Goal: Task Accomplishment & Management: Use online tool/utility

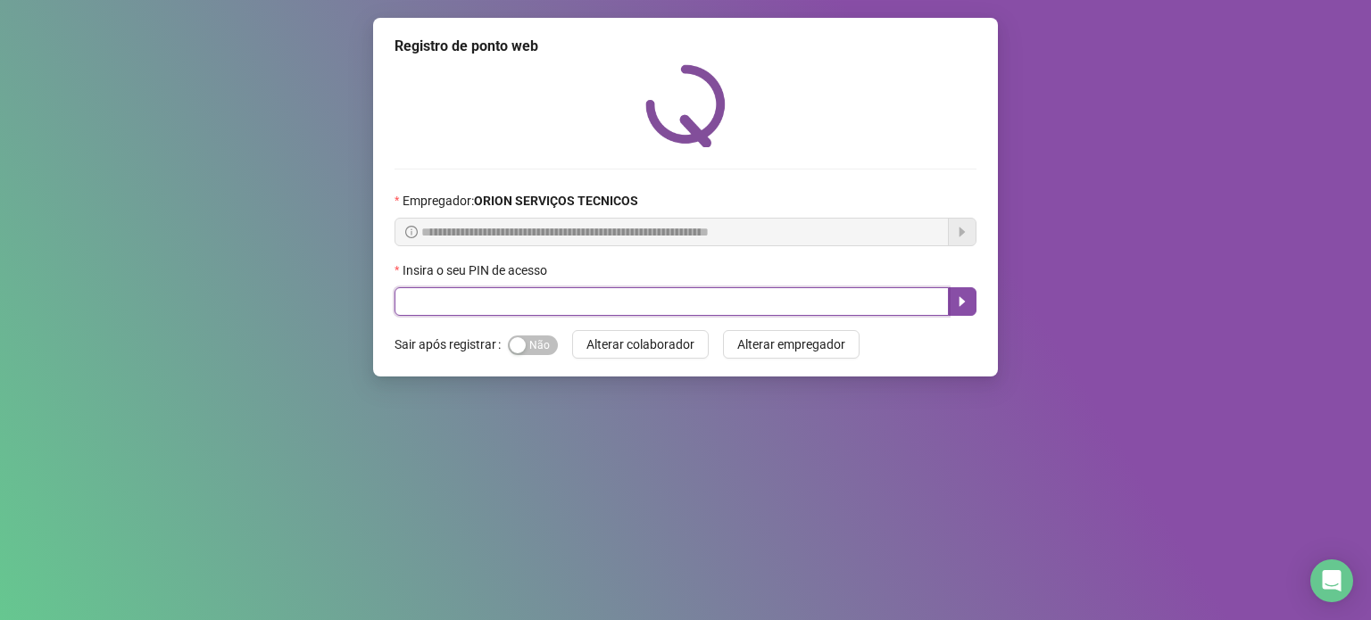
click at [537, 289] on input "text" at bounding box center [672, 301] width 554 height 29
type input "*****"
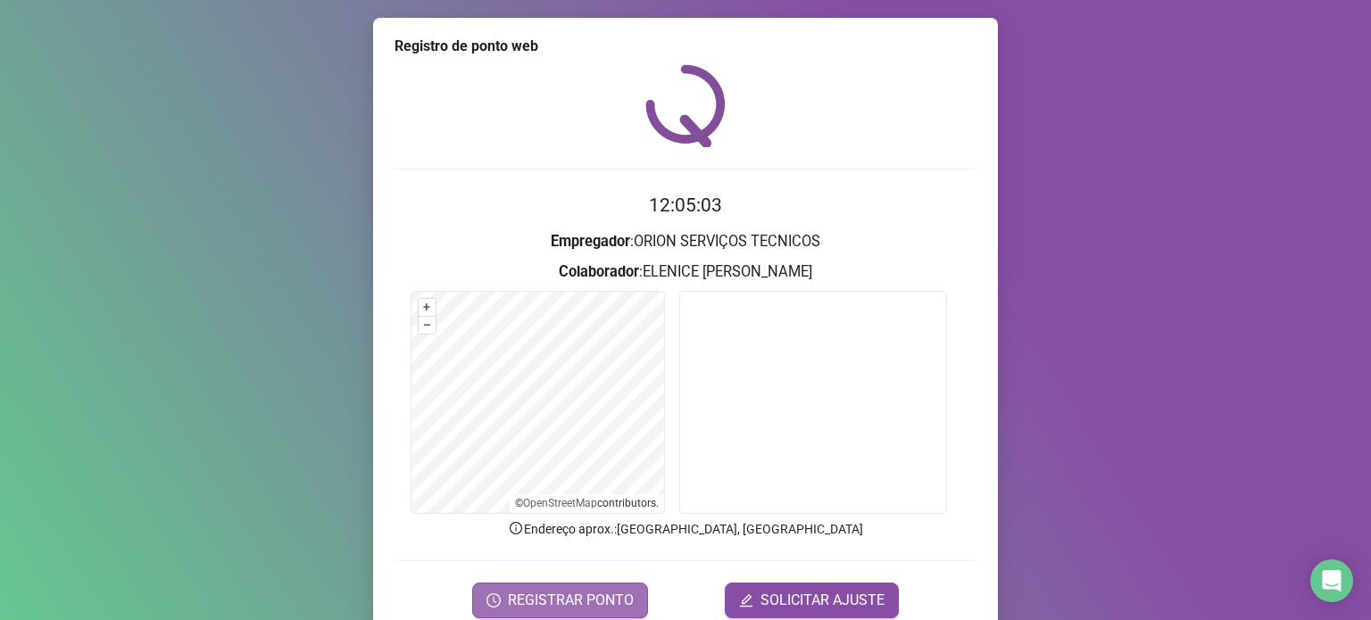
click at [593, 593] on span "REGISTRAR PONTO" at bounding box center [571, 600] width 126 height 21
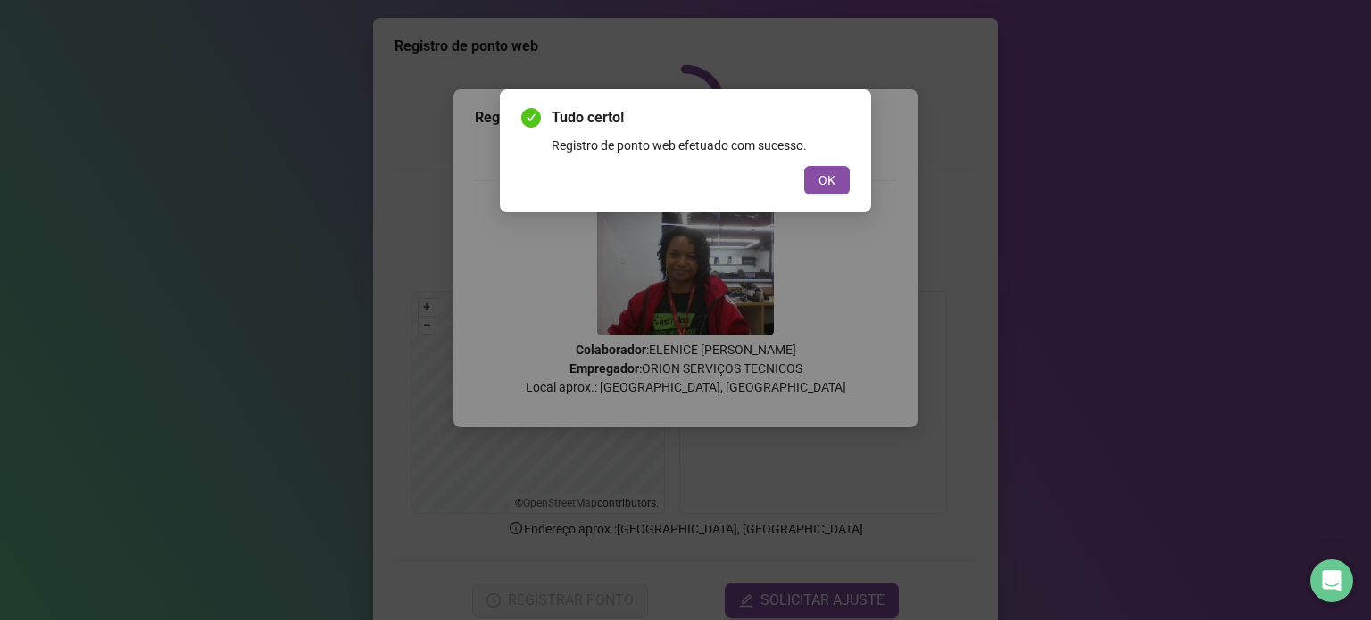
drag, startPoint x: 1360, startPoint y: 526, endPoint x: 1371, endPoint y: 519, distance: 13.6
click at [1370, 519] on html "Página inicial Registrar ponto Espelho de ponto Meus registros Minhas solicitaç…" at bounding box center [685, 310] width 1371 height 620
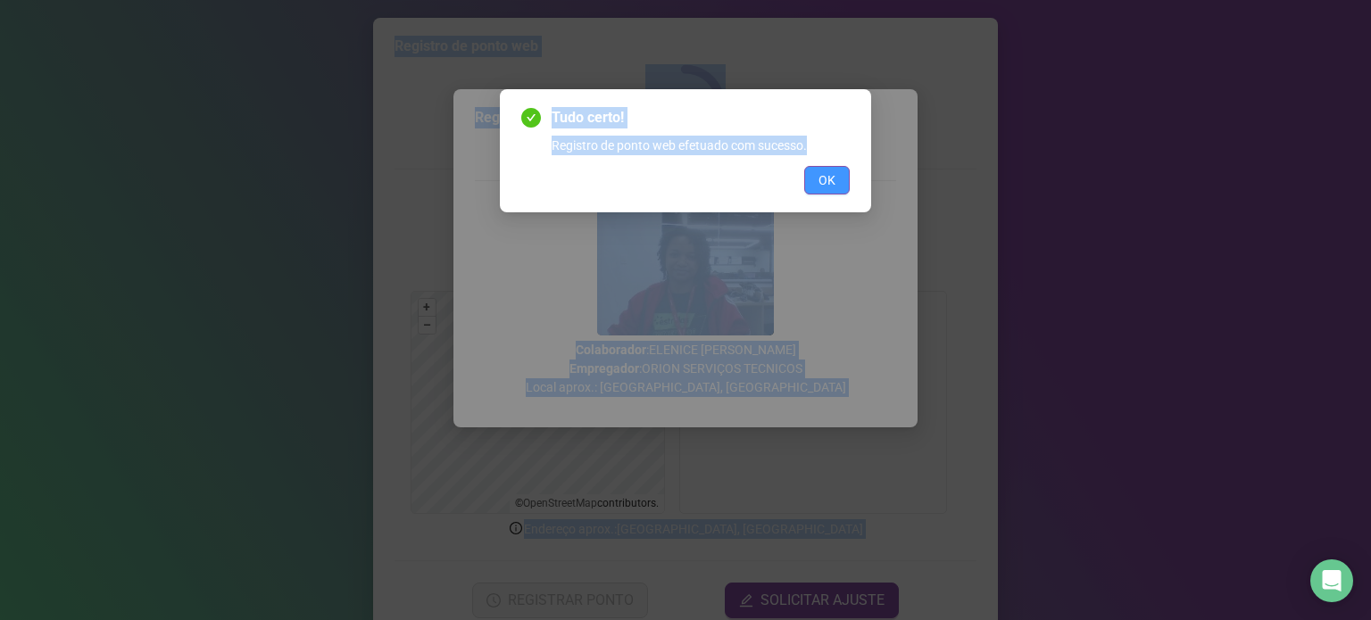
click at [821, 182] on span "OK" at bounding box center [827, 180] width 17 height 20
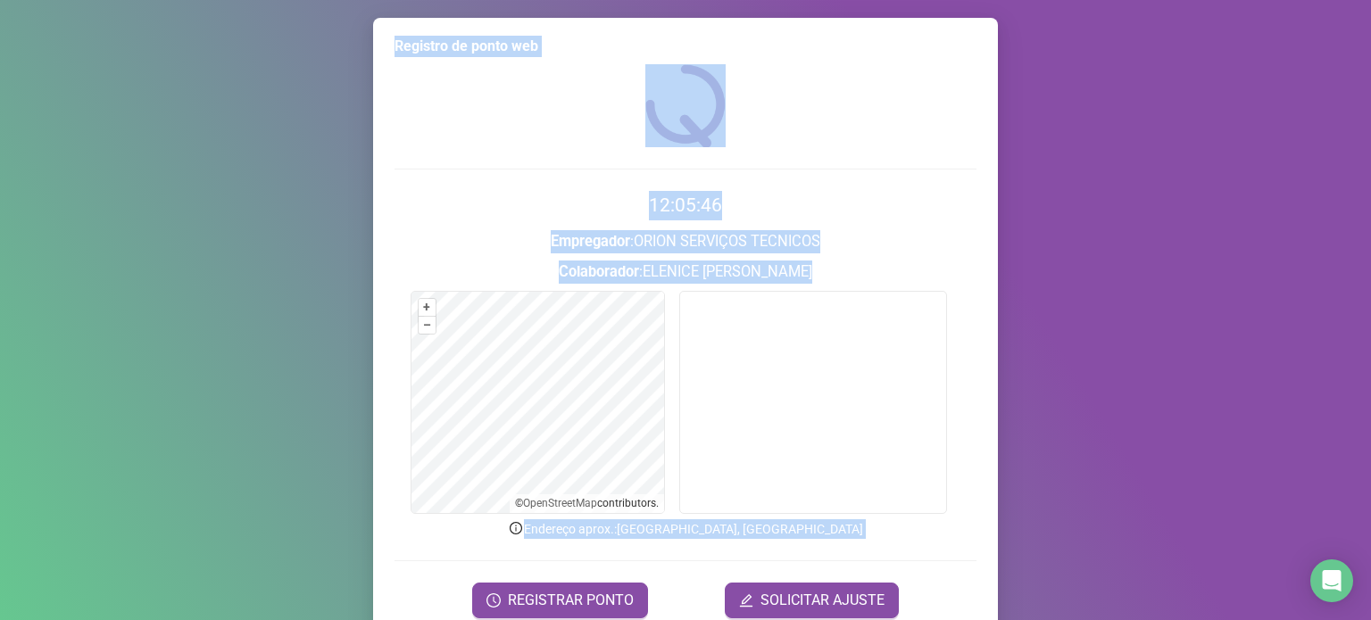
click at [1202, 161] on div "Registro de ponto web 12:05:46 Empregador : ORION SERVIÇOS TECNICOS Colaborador…" at bounding box center [685, 310] width 1371 height 620
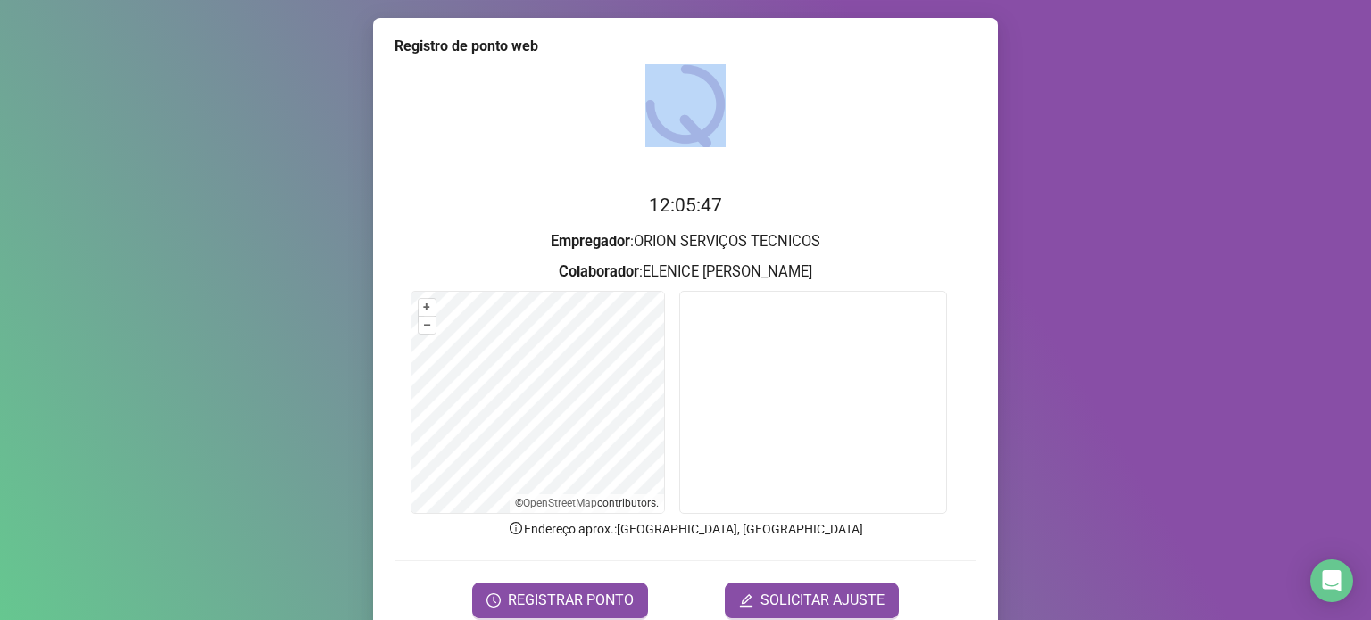
click at [1202, 161] on div "Registro de ponto web 12:05:47 Empregador : ORION SERVIÇOS TECNICOS Colaborador…" at bounding box center [685, 310] width 1371 height 620
